Goal: Register for event/course

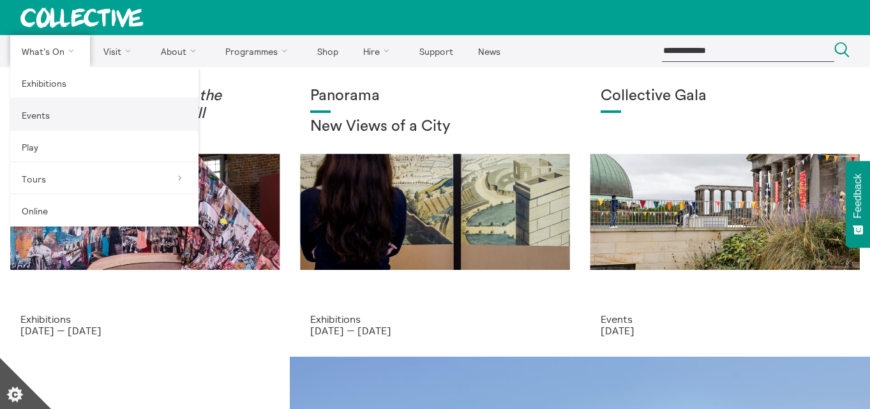
click at [44, 117] on link "Events" at bounding box center [104, 115] width 188 height 32
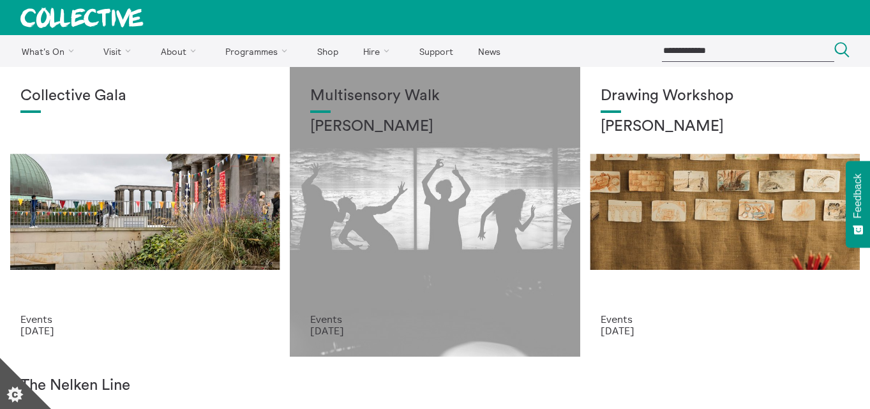
click at [362, 208] on div "Multisensory Walk Alena Ageeva" at bounding box center [434, 200] width 249 height 226
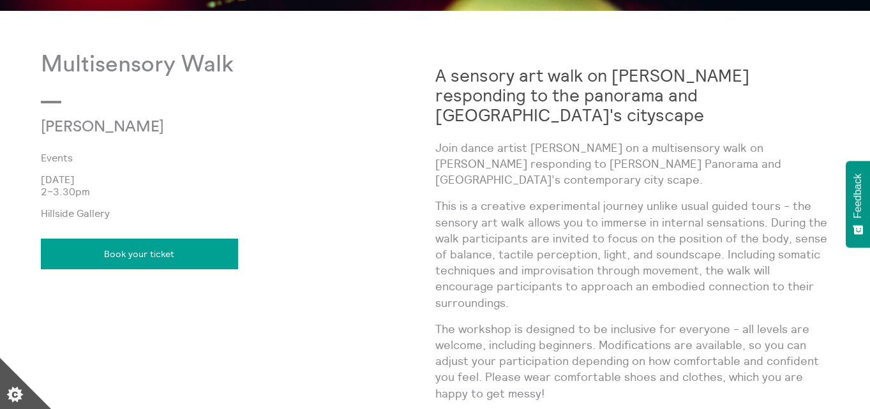
scroll to position [638, 0]
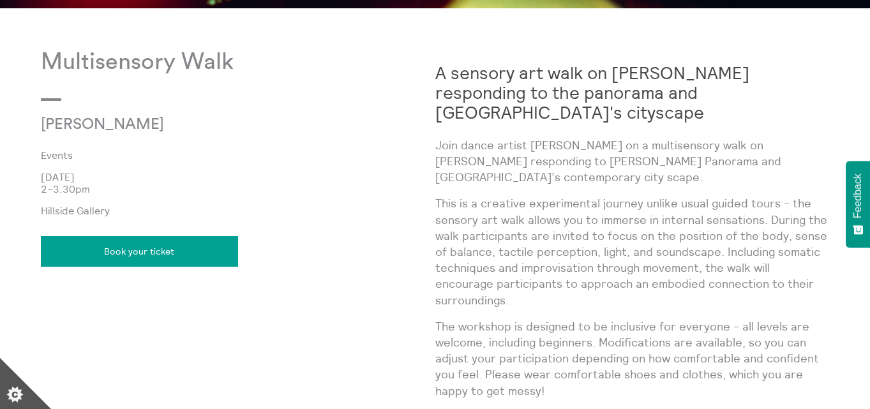
click at [174, 253] on link "Book your ticket" at bounding box center [139, 251] width 197 height 31
